Goal: Information Seeking & Learning: Find specific fact

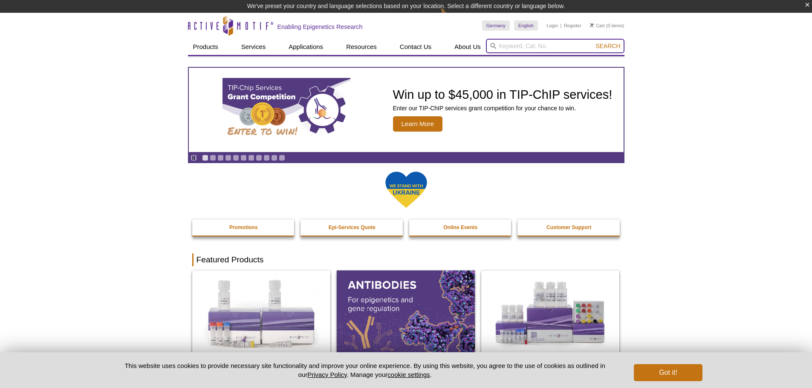
click at [506, 47] on input "search" at bounding box center [555, 46] width 138 height 14
type input "ctbp"
click at [601, 47] on span "Search" at bounding box center [607, 46] width 25 height 7
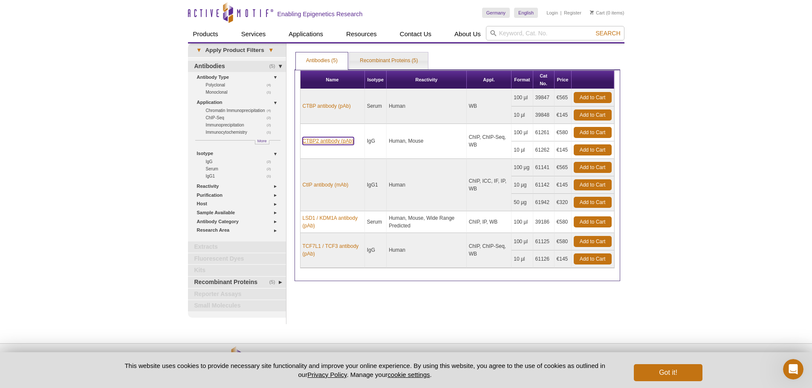
click at [316, 141] on link "CTBP2 antibody (pAb)" at bounding box center [327, 141] width 51 height 8
